Goal: Find specific page/section: Find specific page/section

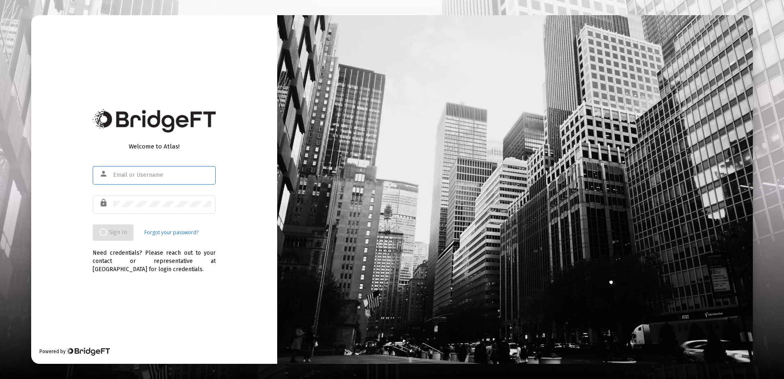
type input "[EMAIL_ADDRESS][DOMAIN_NAME]"
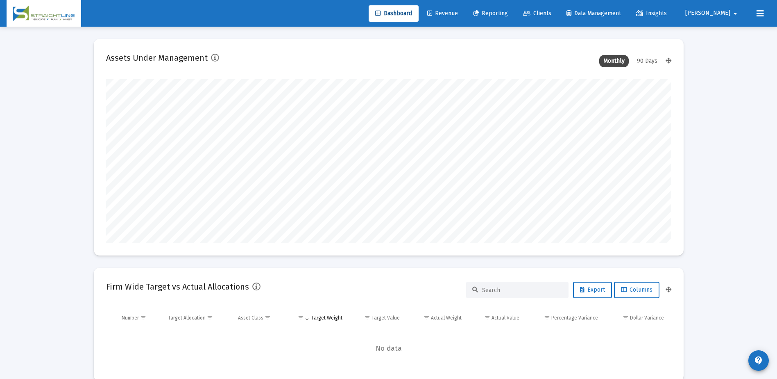
scroll to position [164, 304]
click at [552, 14] on span "Clients" at bounding box center [537, 13] width 28 height 7
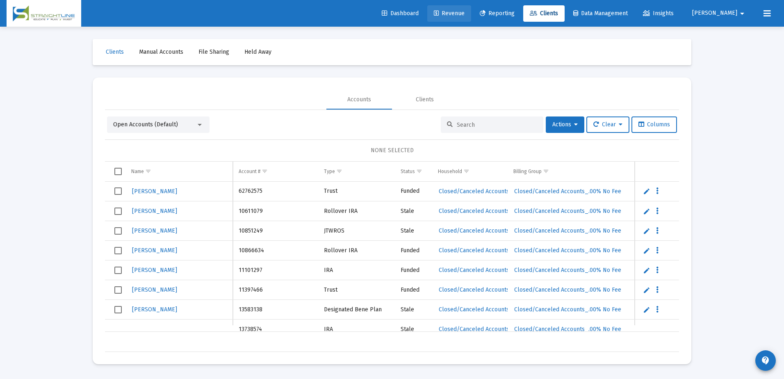
click at [471, 19] on link "Revenue" at bounding box center [449, 13] width 44 height 16
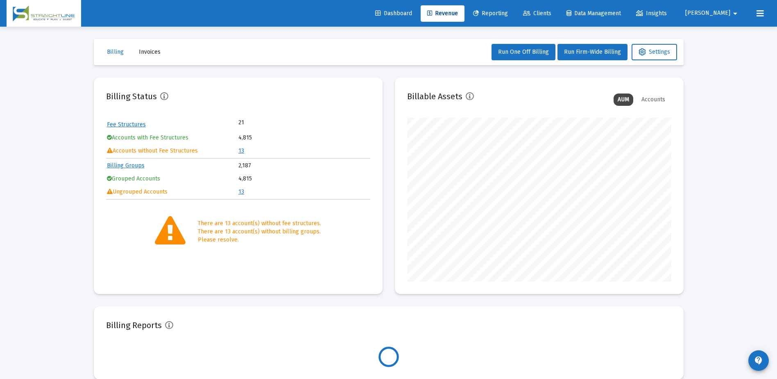
scroll to position [164, 264]
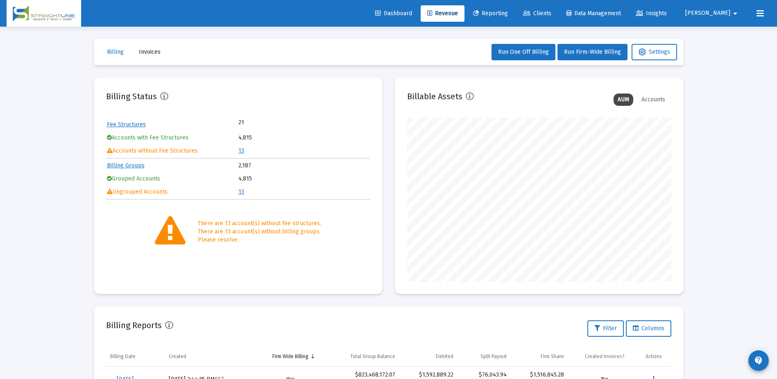
click at [240, 152] on link "13" at bounding box center [242, 150] width 6 height 7
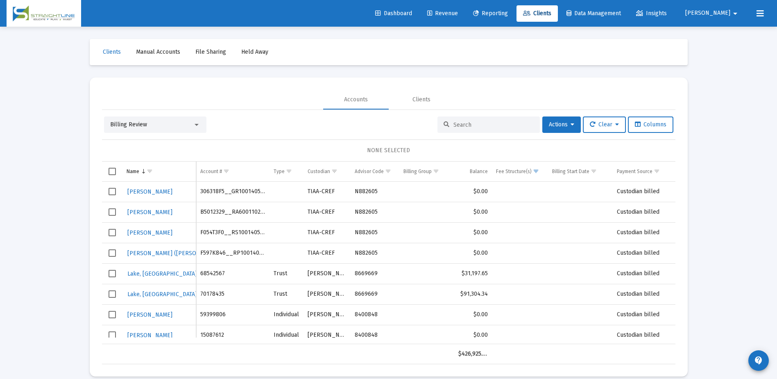
click at [475, 122] on input at bounding box center [494, 124] width 80 height 7
click at [463, 127] on input at bounding box center [494, 124] width 80 height 7
